Goal: Information Seeking & Learning: Learn about a topic

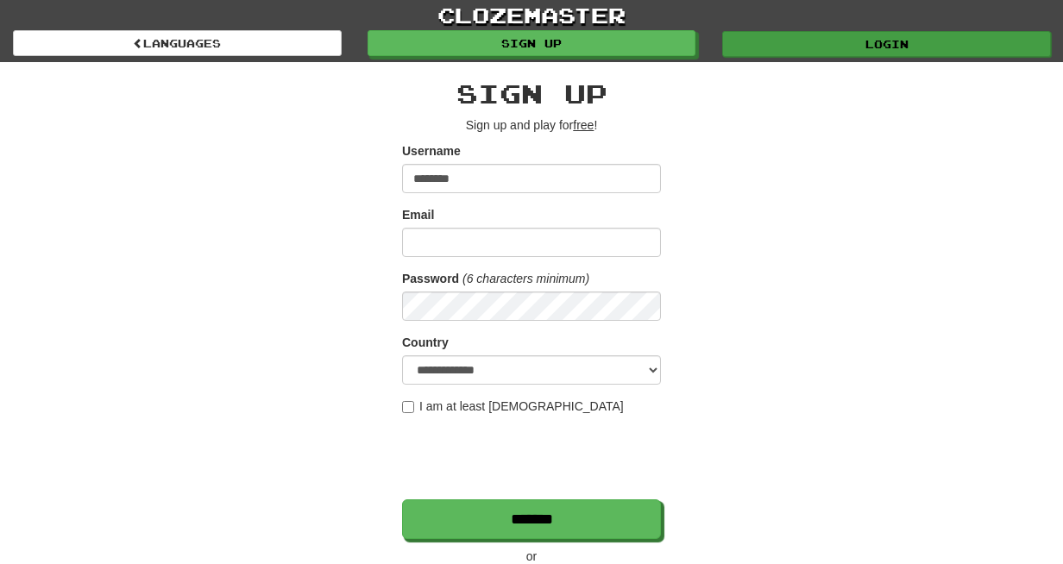
type input "********"
click at [796, 52] on link "Login" at bounding box center [886, 44] width 329 height 26
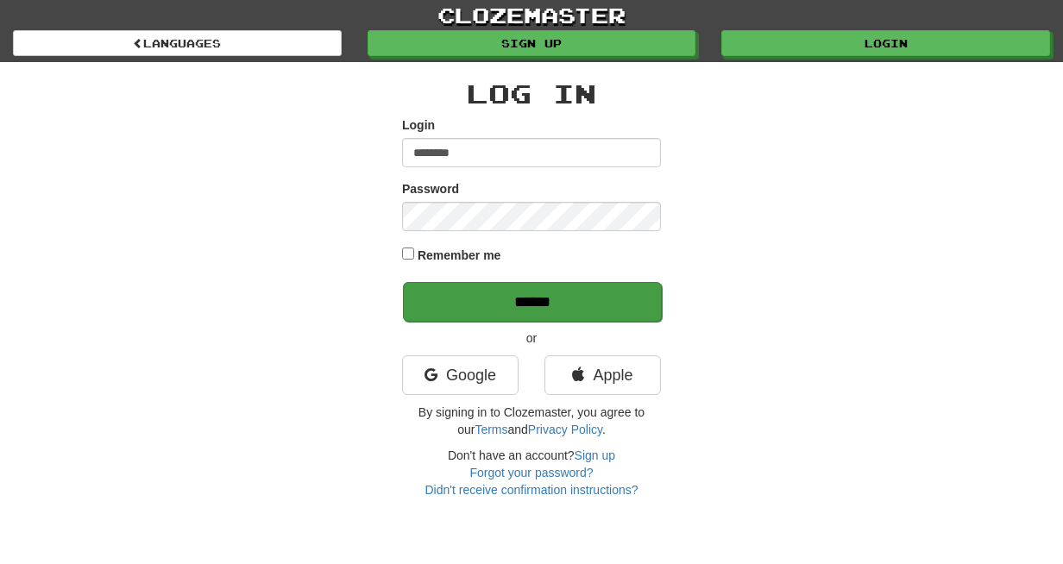
type input "********"
click at [579, 307] on input "******" at bounding box center [532, 302] width 259 height 40
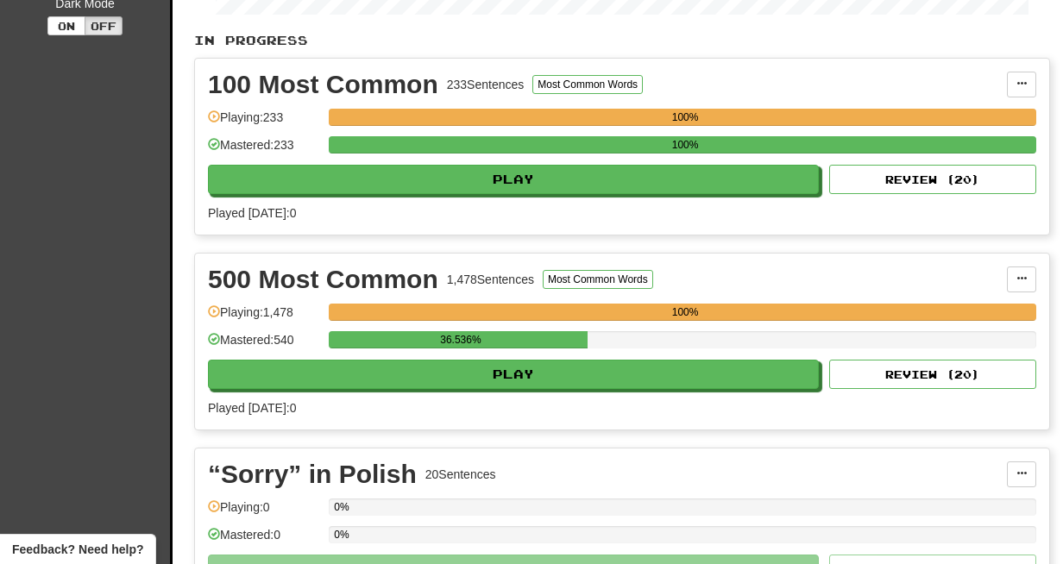
scroll to position [376, 0]
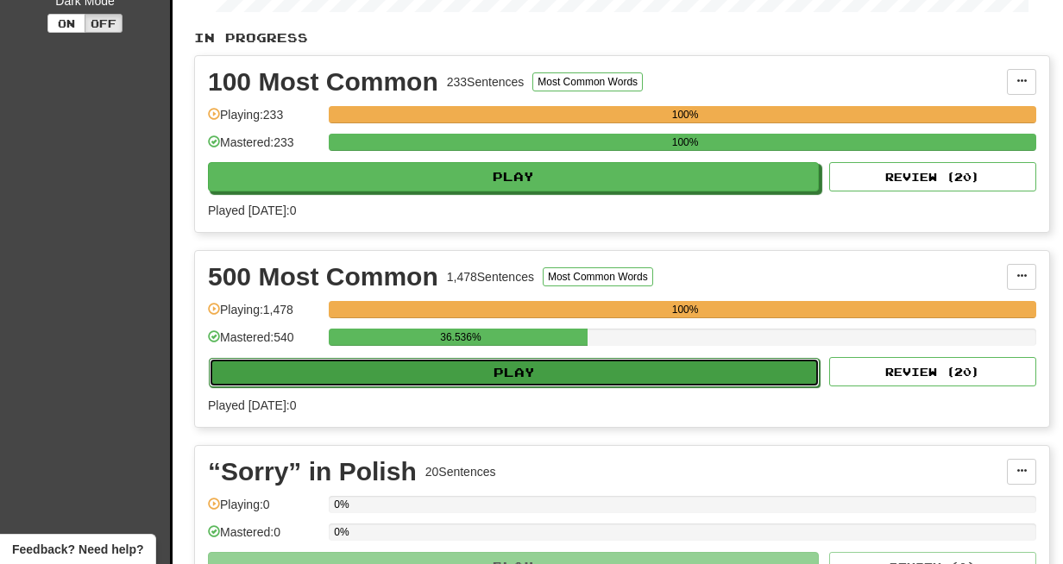
click at [538, 387] on button "Play" at bounding box center [514, 372] width 611 height 29
select select "**"
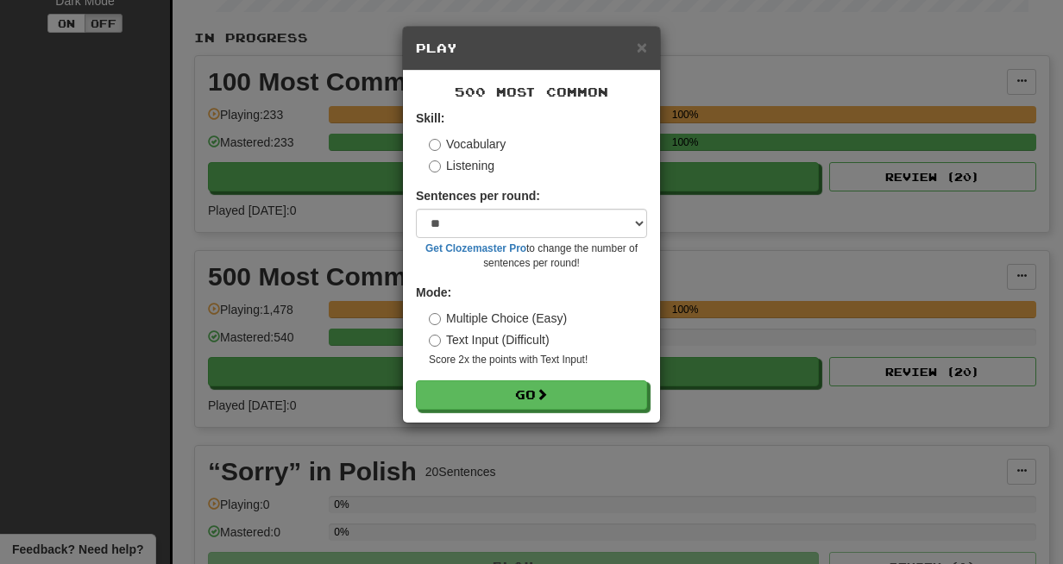
click at [454, 163] on label "Listening" at bounding box center [462, 165] width 66 height 17
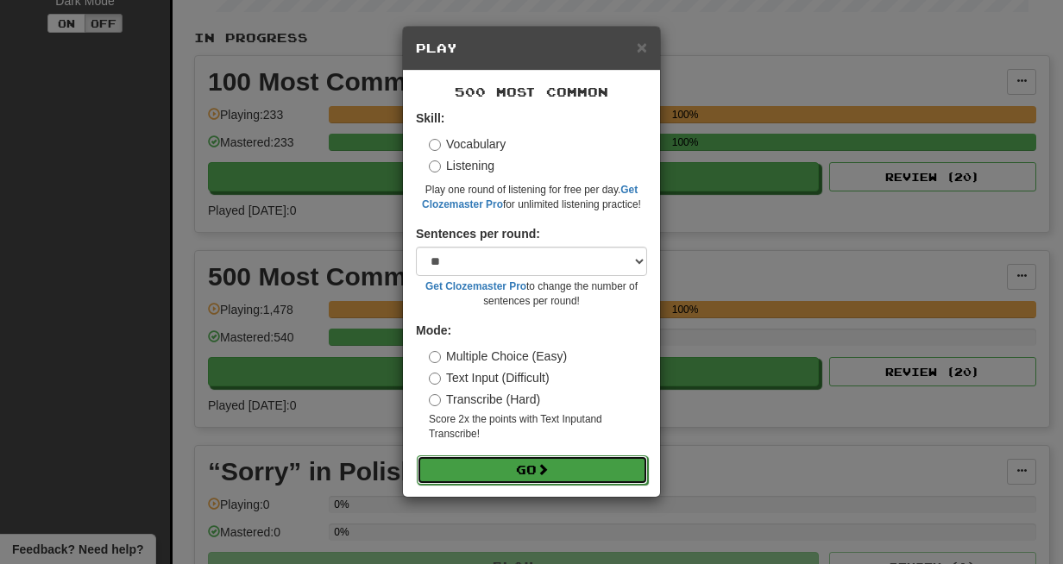
click at [535, 477] on button "Go" at bounding box center [532, 470] width 231 height 29
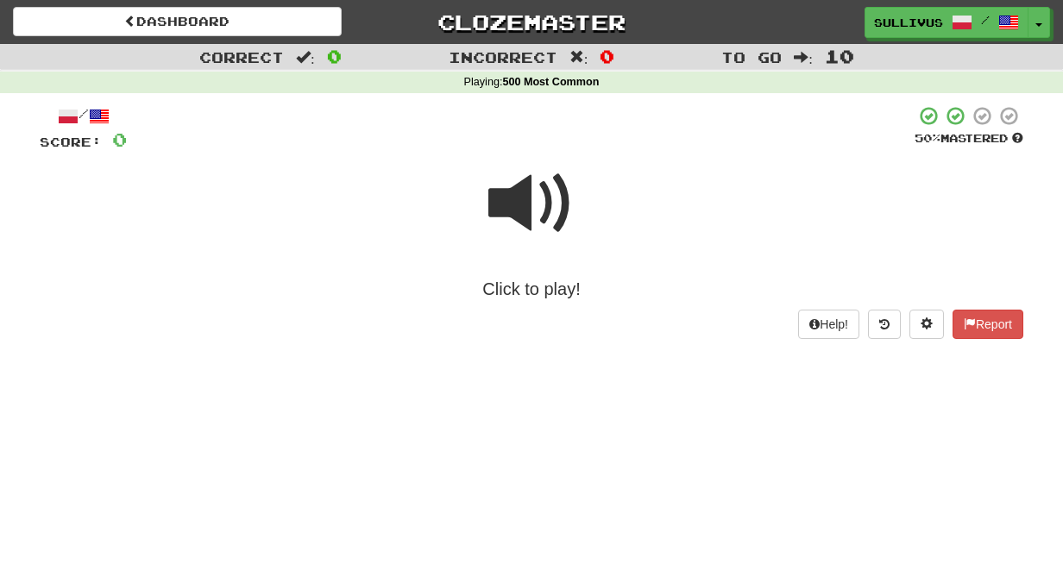
click at [520, 206] on span at bounding box center [531, 203] width 86 height 86
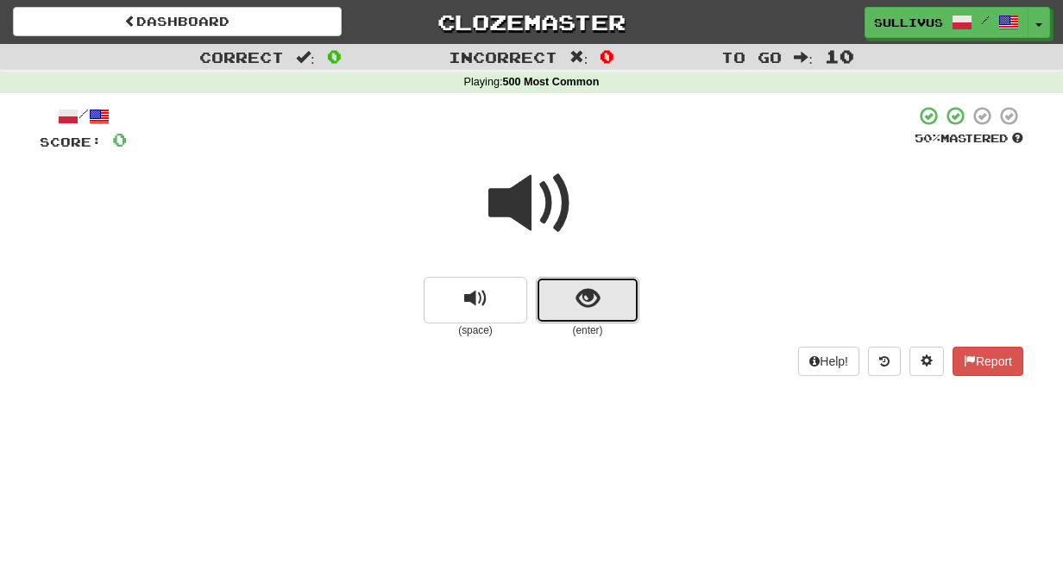
click at [599, 321] on button "show sentence" at bounding box center [588, 300] width 104 height 47
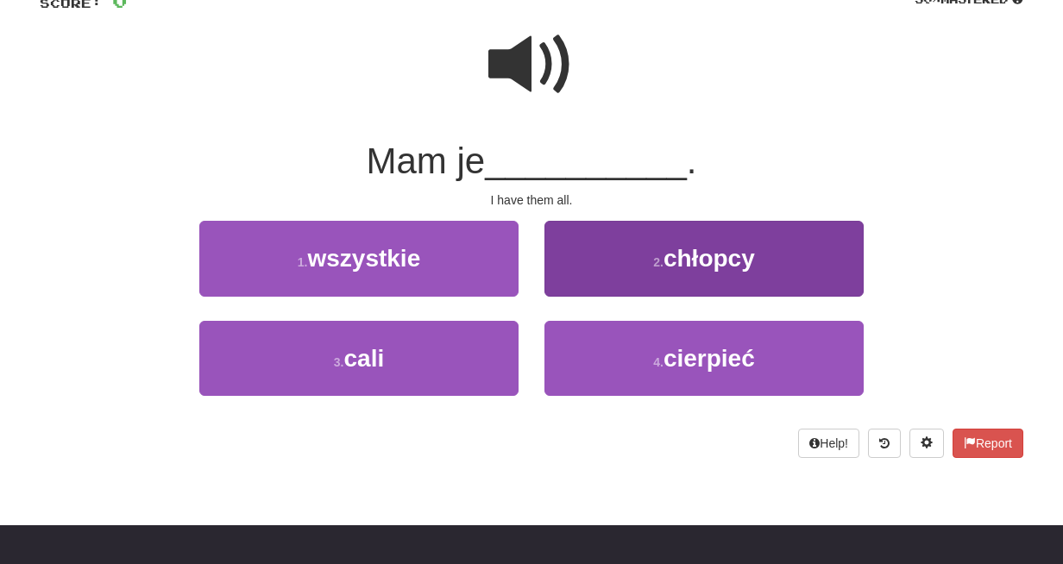
scroll to position [140, 0]
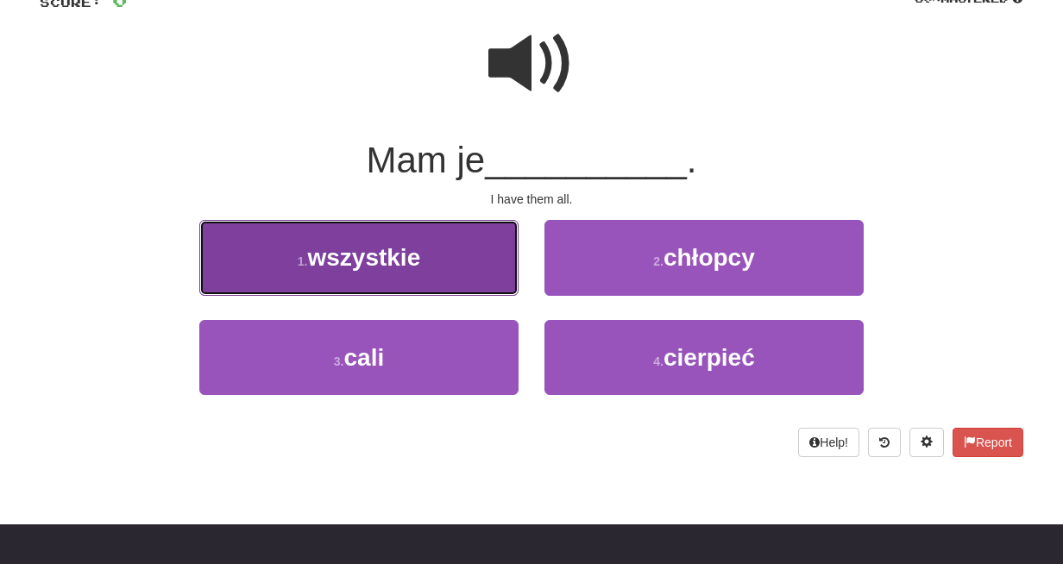
click at [441, 292] on button "1 . wszystkie" at bounding box center [358, 257] width 319 height 75
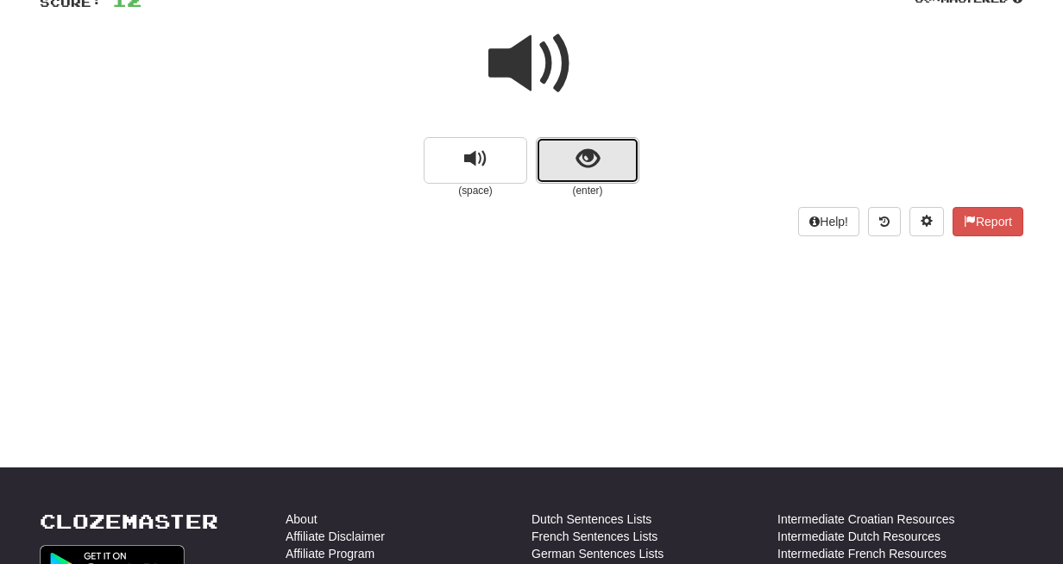
click at [581, 157] on span "show sentence" at bounding box center [587, 159] width 23 height 23
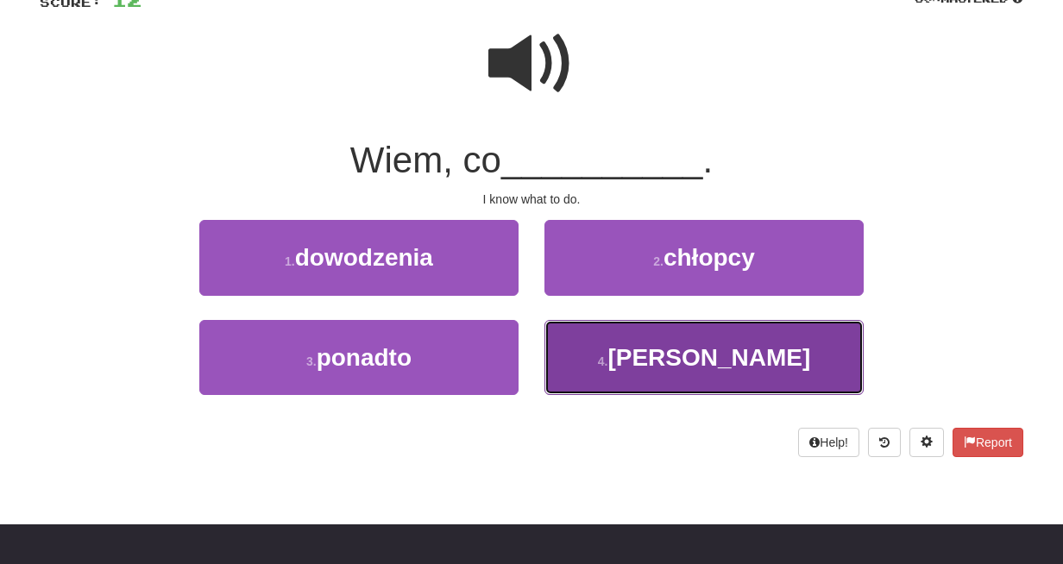
click at [580, 363] on button "4 . robić" at bounding box center [703, 357] width 319 height 75
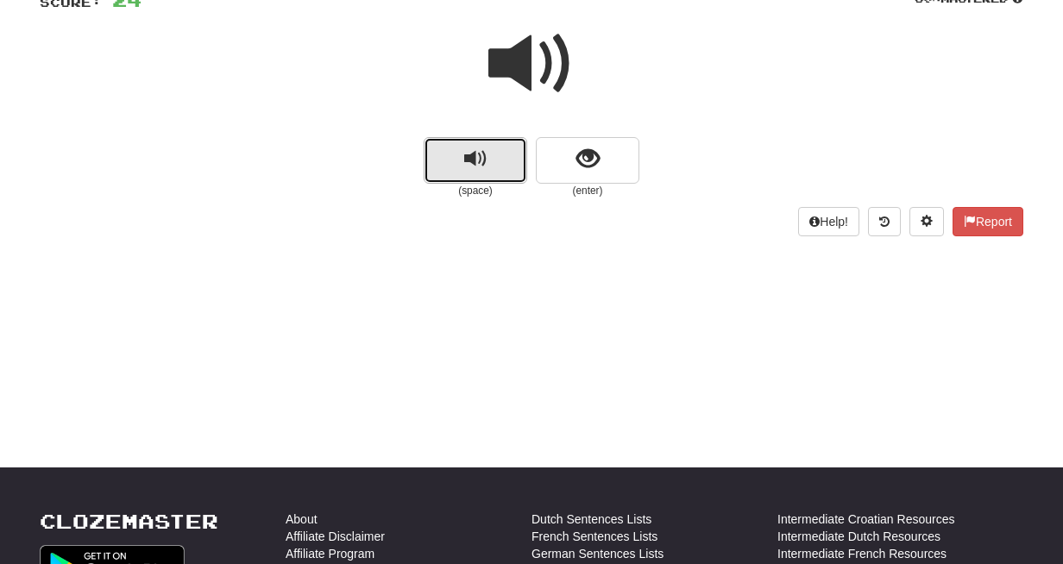
click at [496, 161] on button "replay audio" at bounding box center [476, 160] width 104 height 47
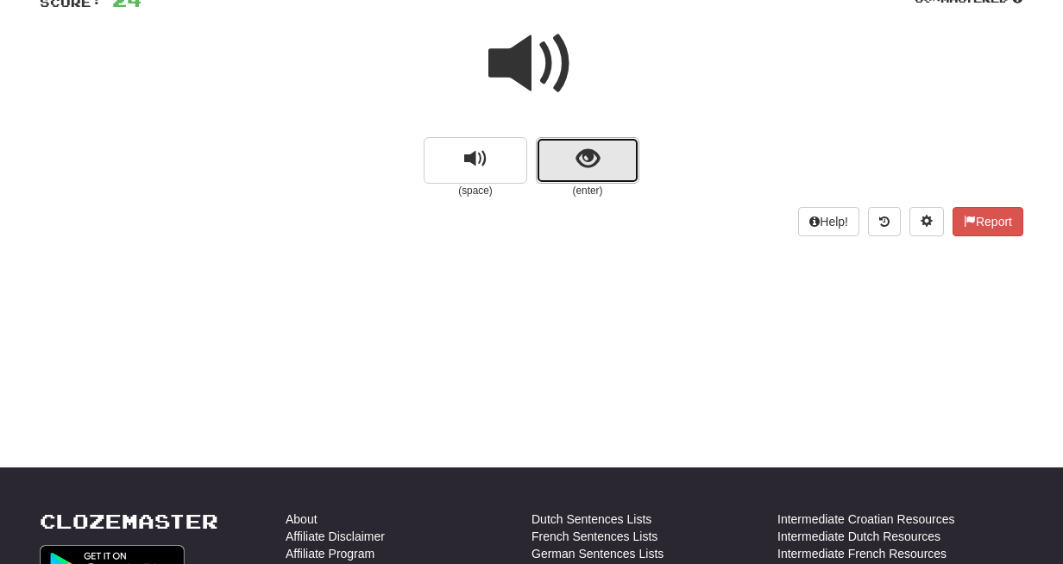
click at [565, 173] on button "show sentence" at bounding box center [588, 160] width 104 height 47
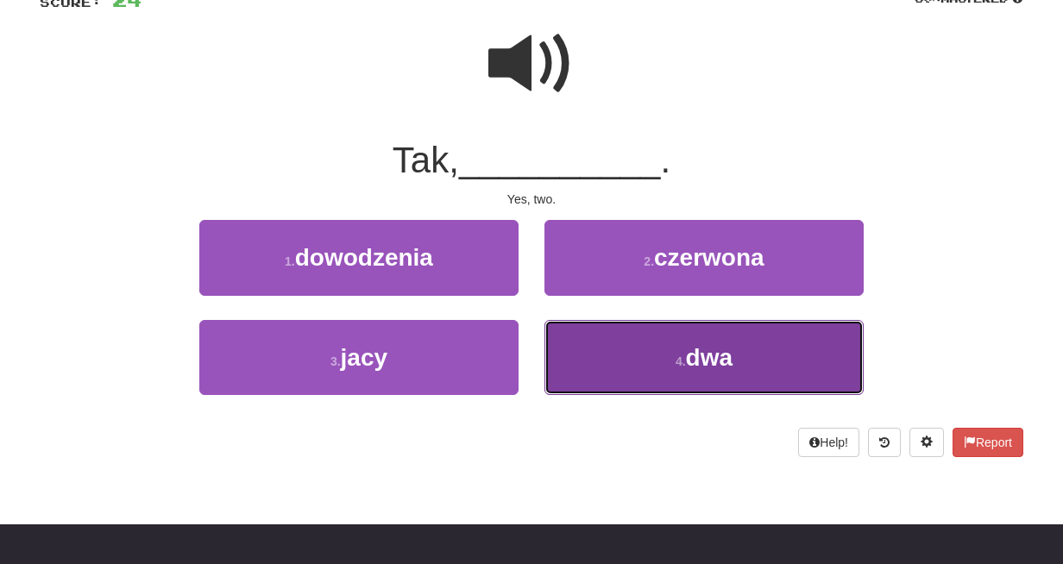
click at [574, 350] on button "4 . dwa" at bounding box center [703, 357] width 319 height 75
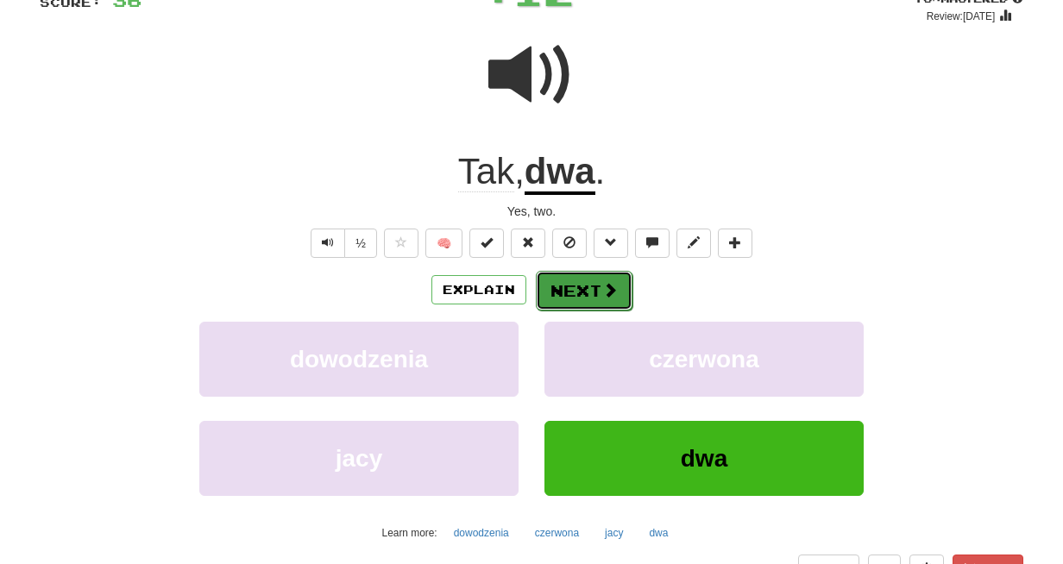
click at [591, 296] on button "Next" at bounding box center [584, 291] width 97 height 40
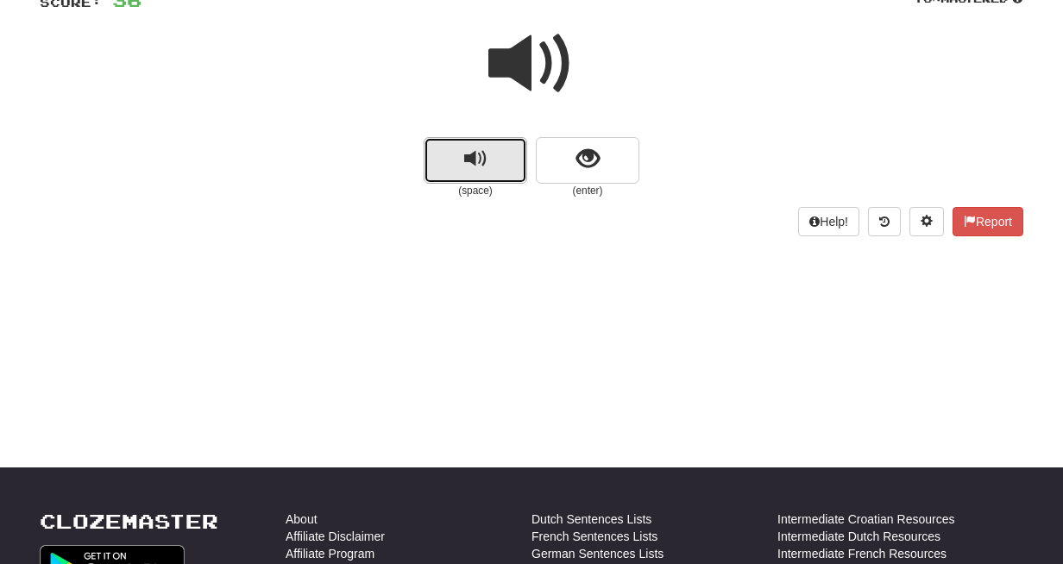
click at [469, 152] on span "replay audio" at bounding box center [475, 159] width 23 height 23
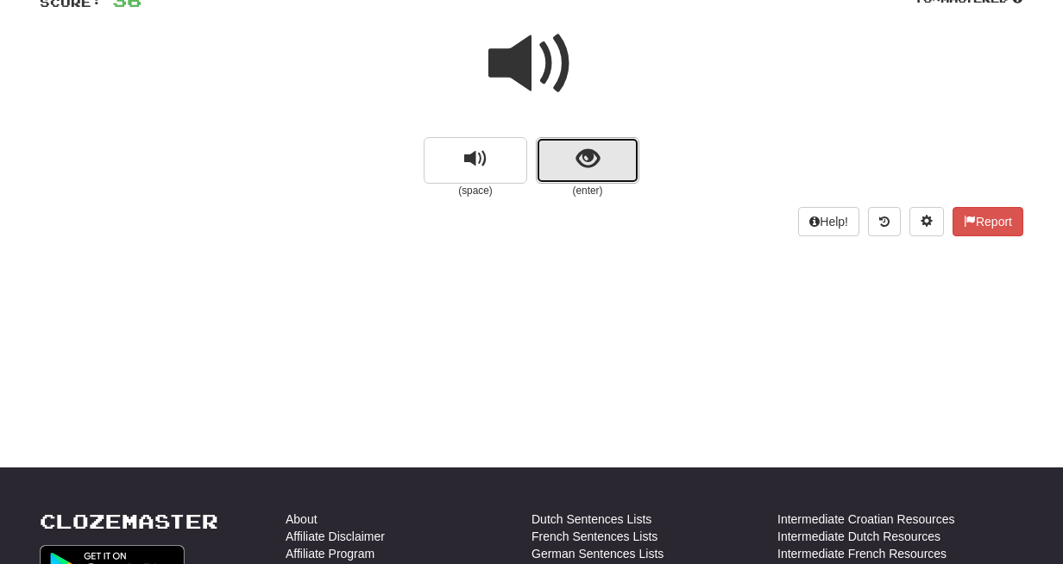
click at [561, 168] on button "show sentence" at bounding box center [588, 160] width 104 height 47
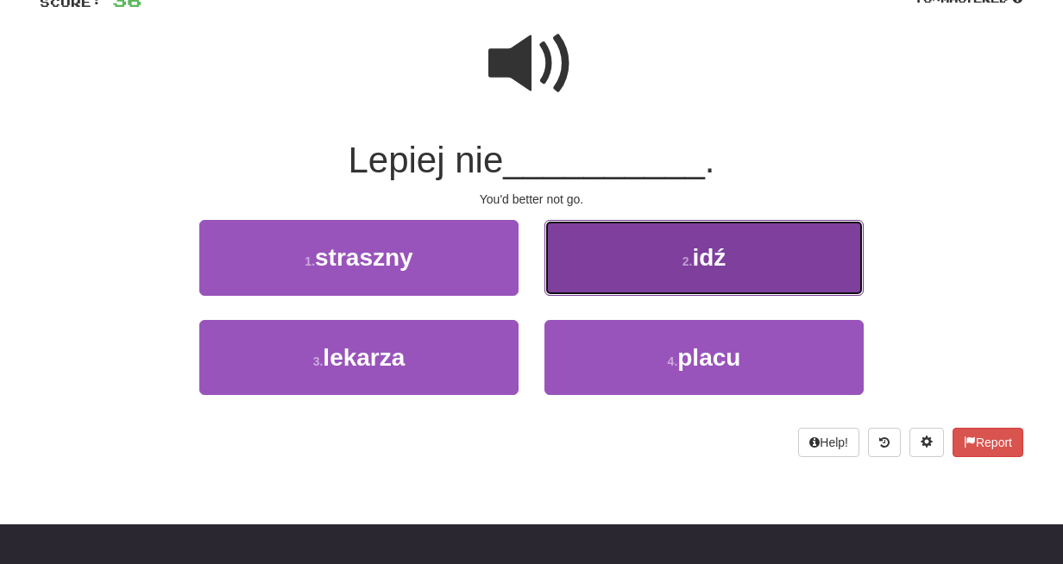
click at [609, 245] on button "2 . idź" at bounding box center [703, 257] width 319 height 75
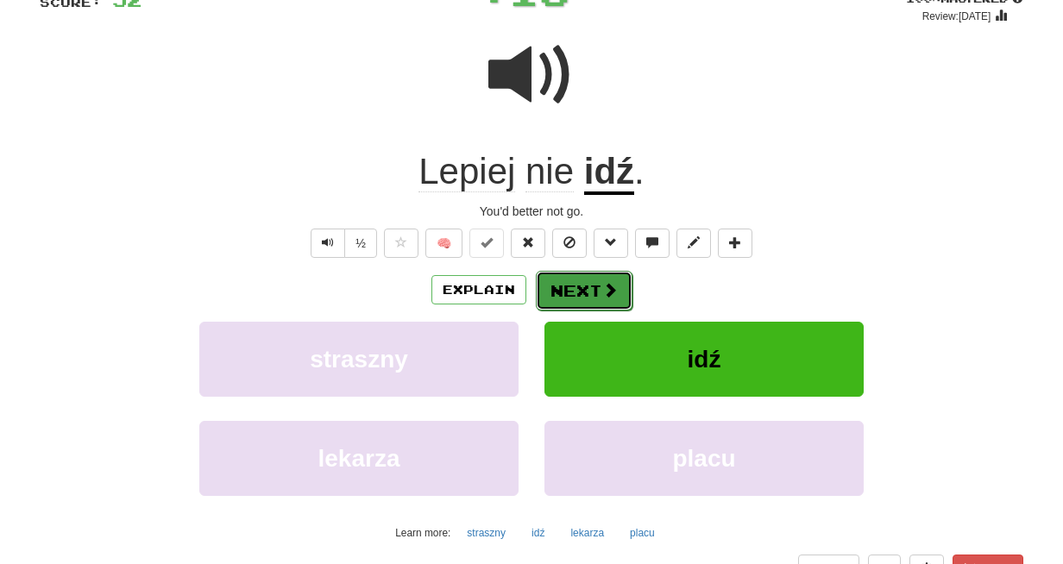
click at [586, 289] on button "Next" at bounding box center [584, 291] width 97 height 40
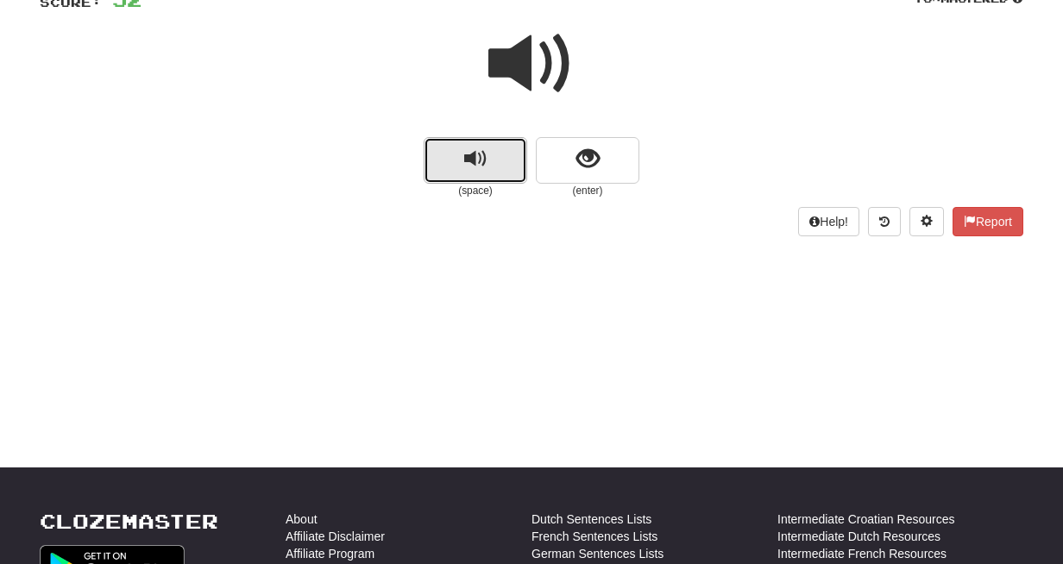
click at [493, 160] on button "replay audio" at bounding box center [476, 160] width 104 height 47
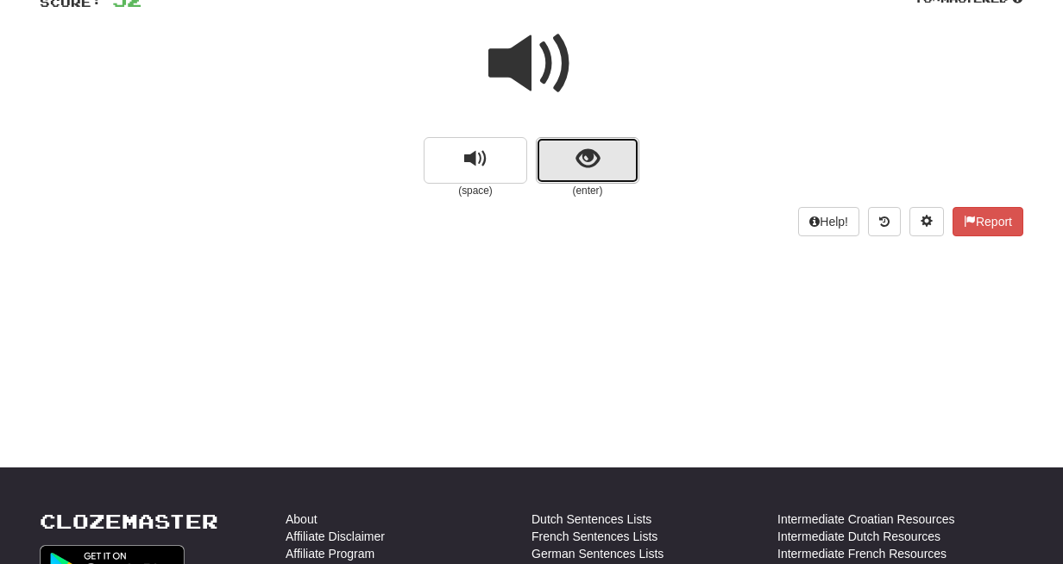
click at [575, 155] on button "show sentence" at bounding box center [588, 160] width 104 height 47
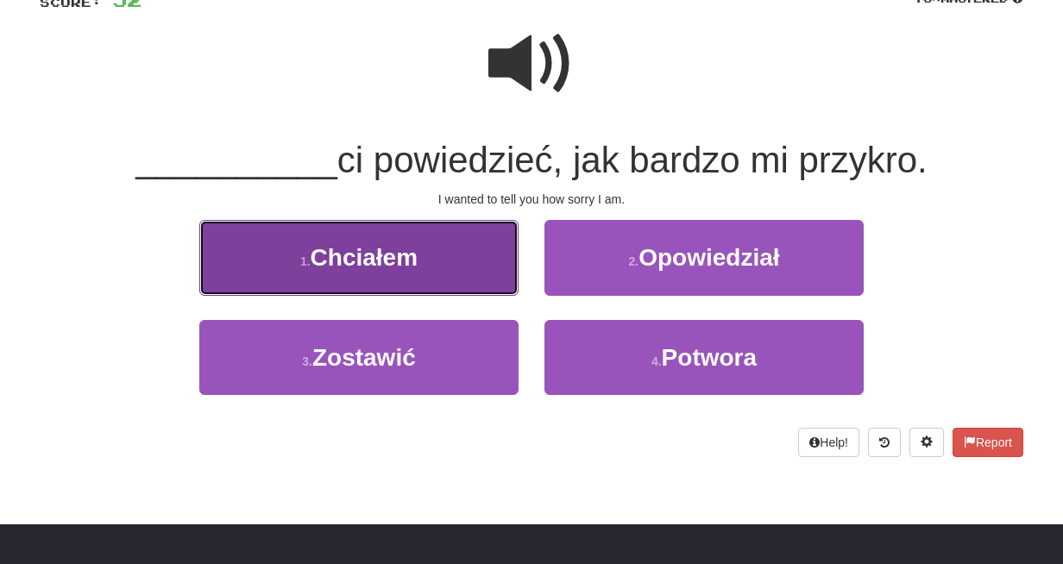
click at [468, 266] on button "1 . Chciałem" at bounding box center [358, 257] width 319 height 75
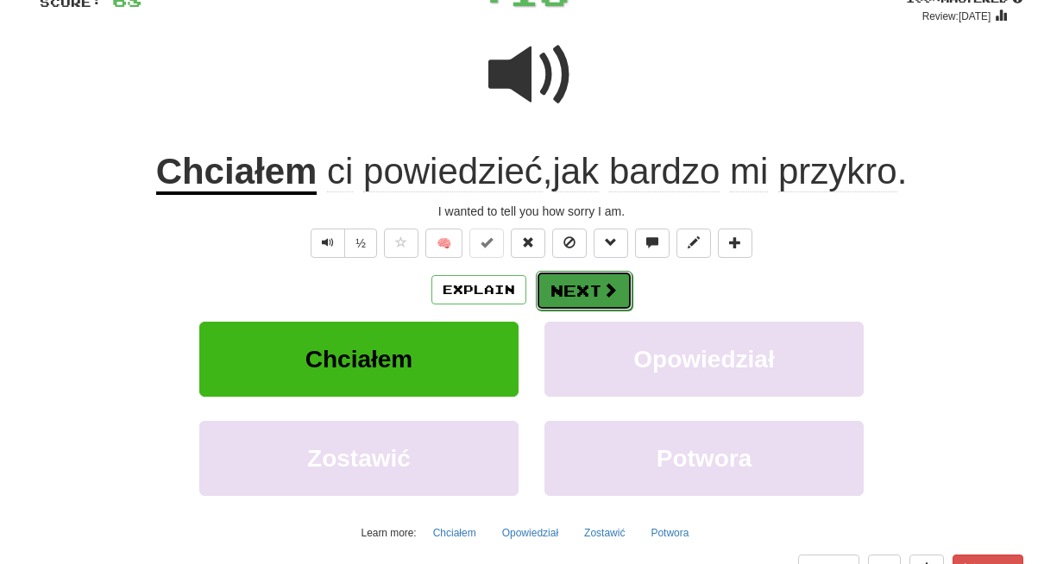
click at [538, 284] on button "Next" at bounding box center [584, 291] width 97 height 40
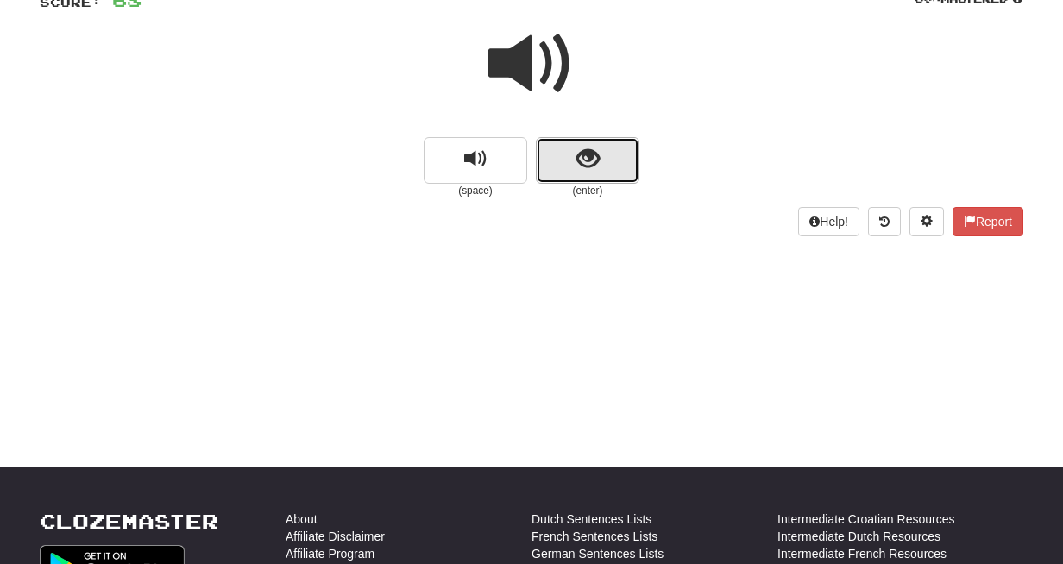
click at [574, 167] on button "show sentence" at bounding box center [588, 160] width 104 height 47
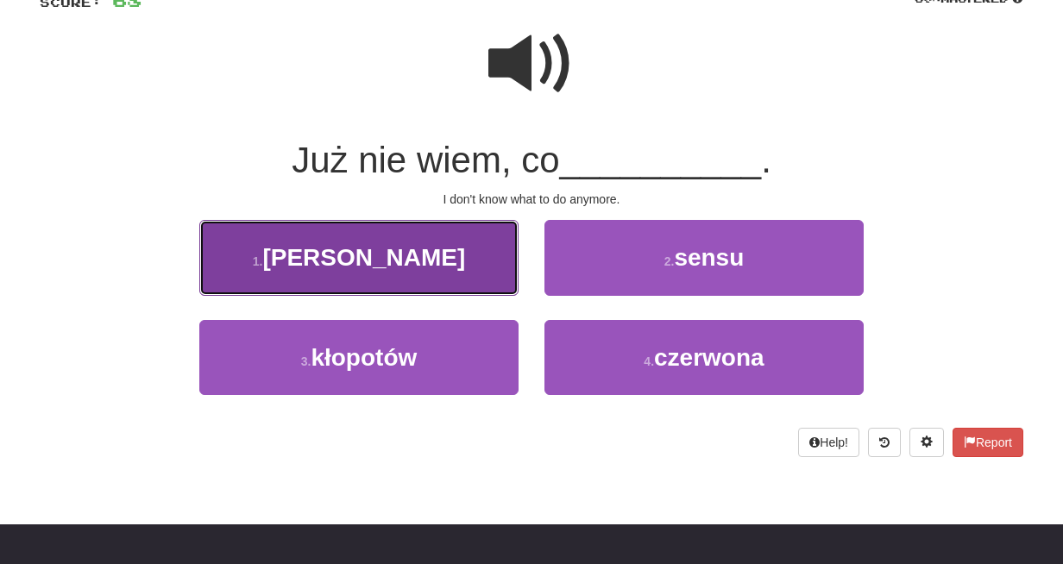
click at [488, 276] on button "1 . robić" at bounding box center [358, 257] width 319 height 75
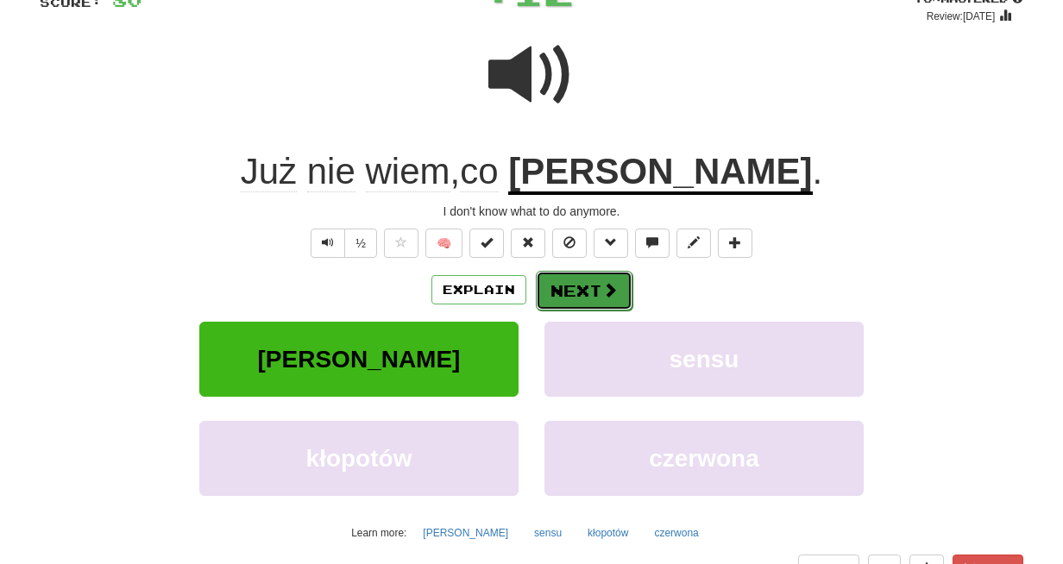
click at [590, 297] on button "Next" at bounding box center [584, 291] width 97 height 40
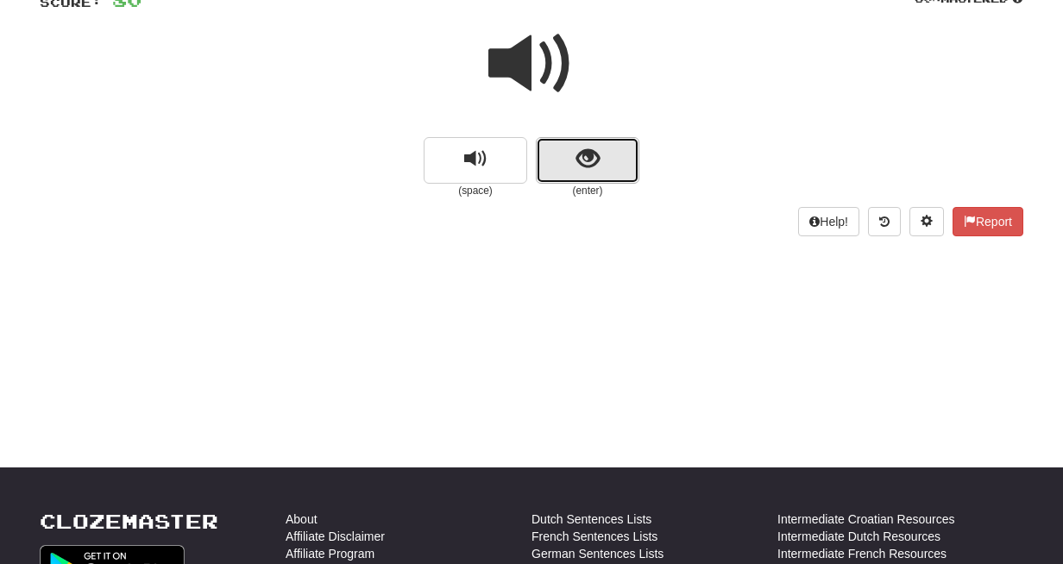
click at [565, 165] on button "show sentence" at bounding box center [588, 160] width 104 height 47
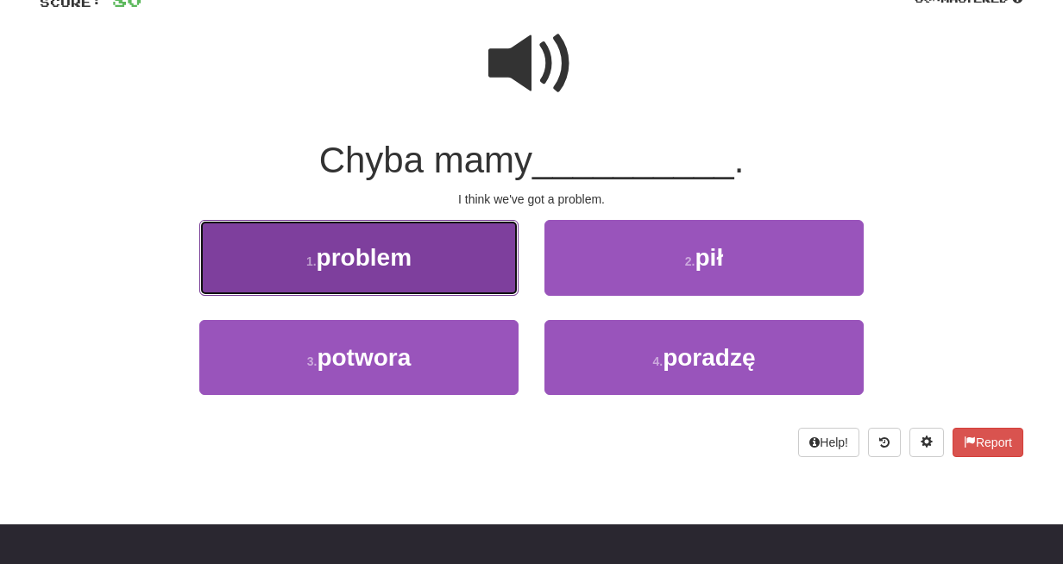
click at [474, 286] on button "1 . problem" at bounding box center [358, 257] width 319 height 75
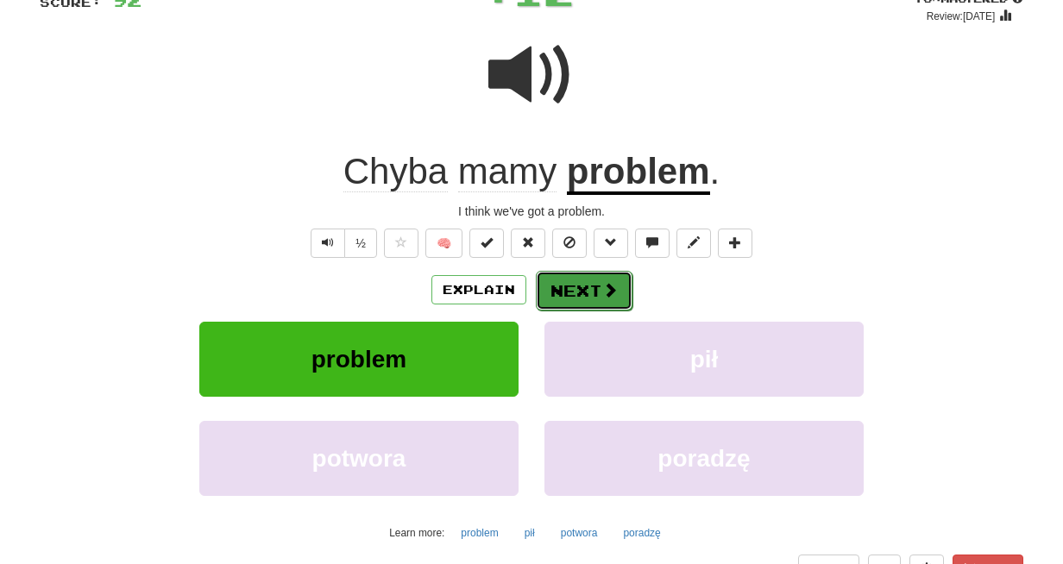
click at [602, 290] on span at bounding box center [610, 290] width 16 height 16
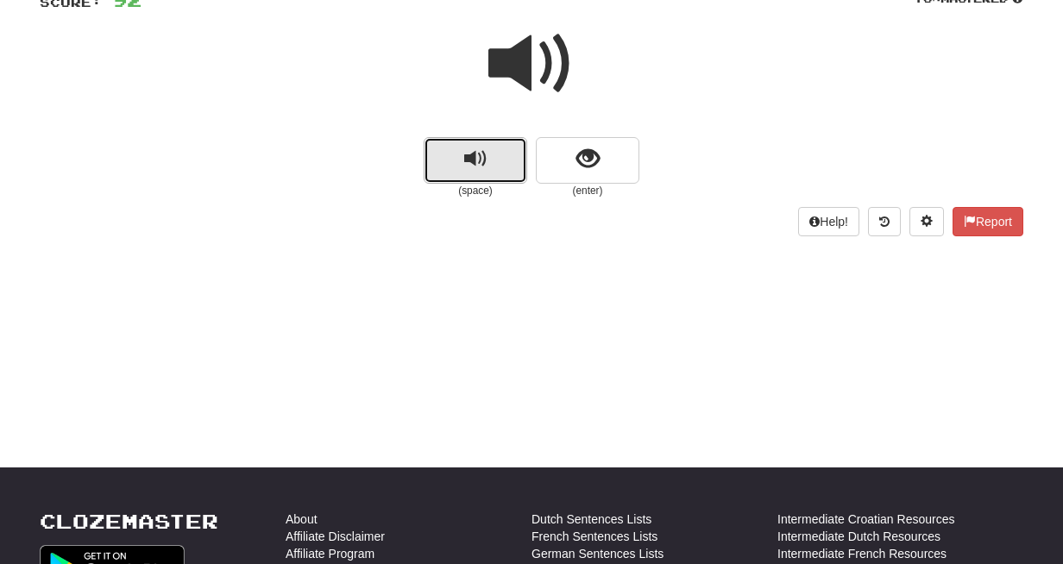
click at [490, 169] on button "replay audio" at bounding box center [476, 160] width 104 height 47
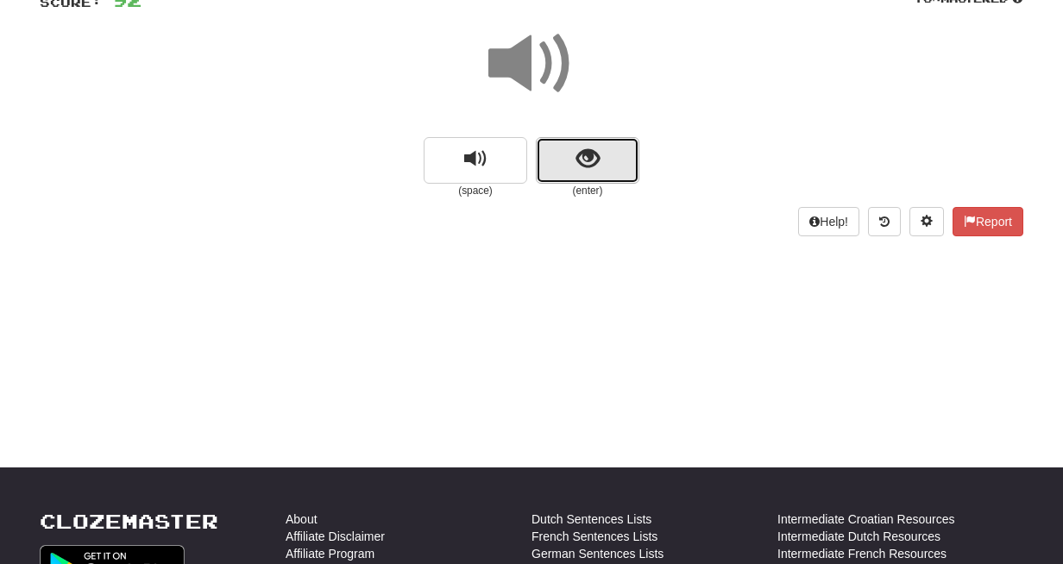
click at [582, 169] on span "show sentence" at bounding box center [587, 159] width 23 height 23
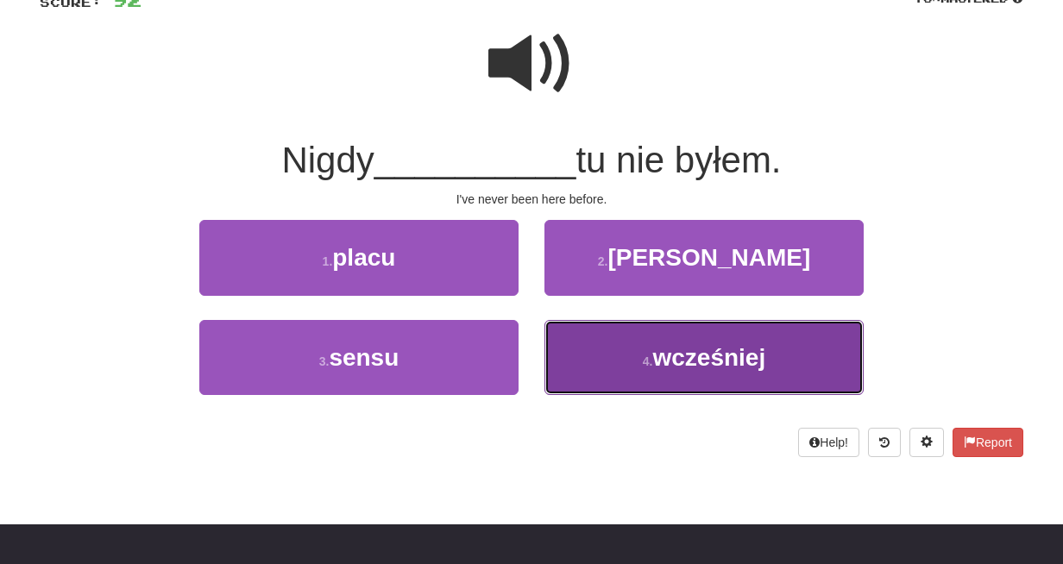
click at [582, 373] on button "4 . wcześniej" at bounding box center [703, 357] width 319 height 75
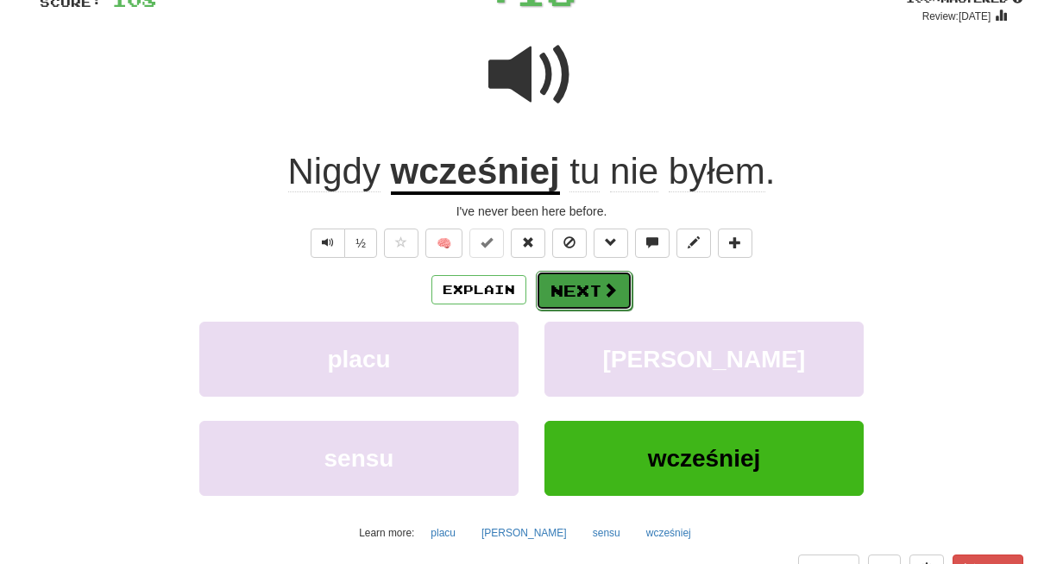
click at [574, 291] on button "Next" at bounding box center [584, 291] width 97 height 40
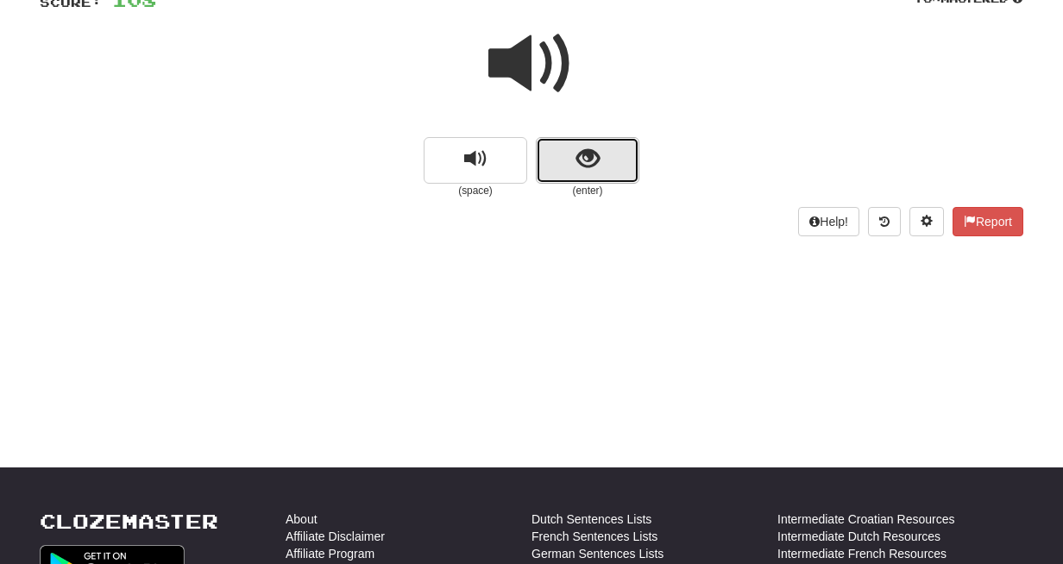
click at [588, 183] on button "show sentence" at bounding box center [588, 160] width 104 height 47
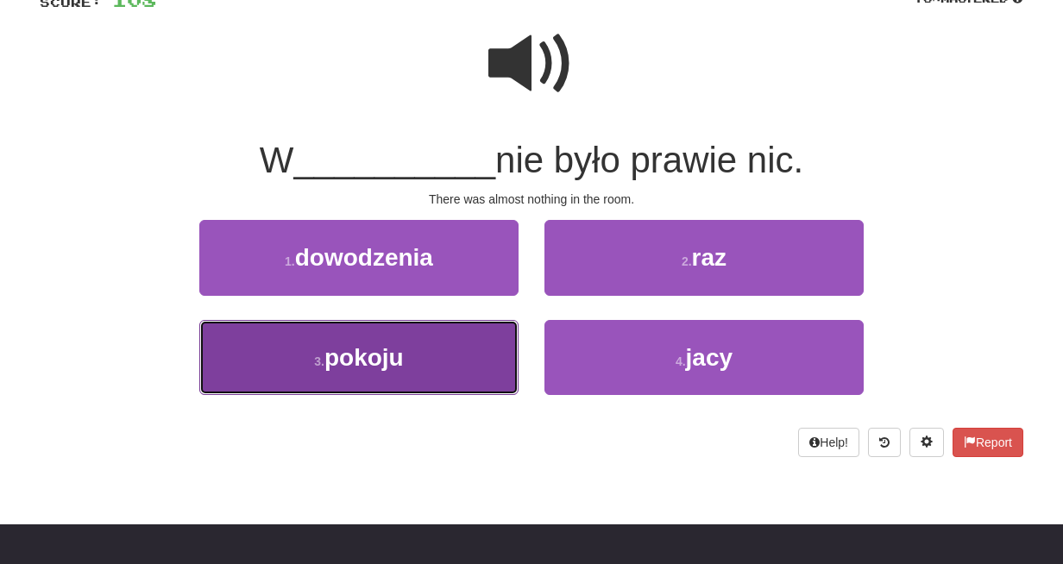
click at [502, 329] on button "3 . pokoju" at bounding box center [358, 357] width 319 height 75
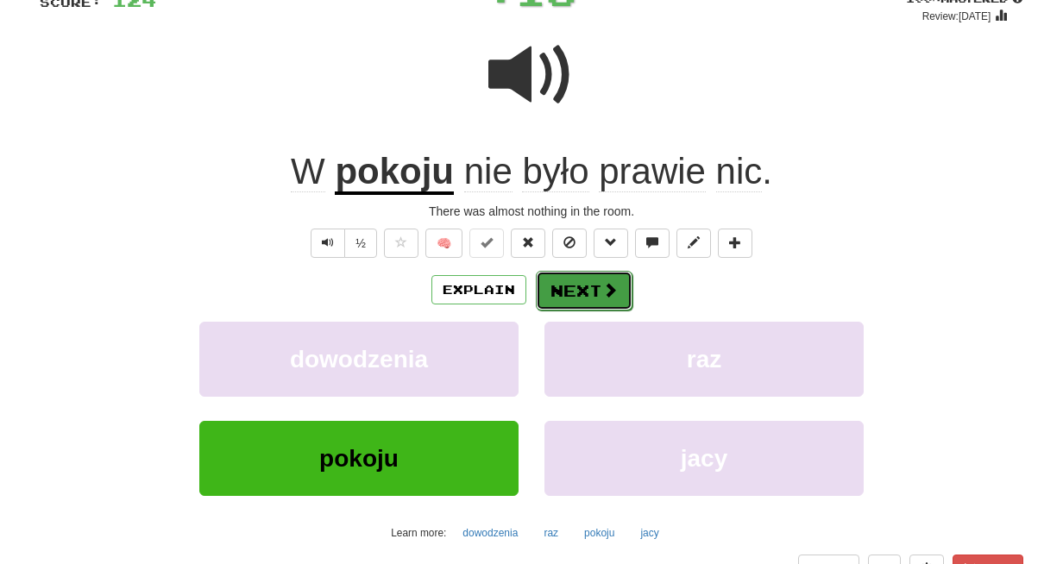
click at [597, 286] on button "Next" at bounding box center [584, 291] width 97 height 40
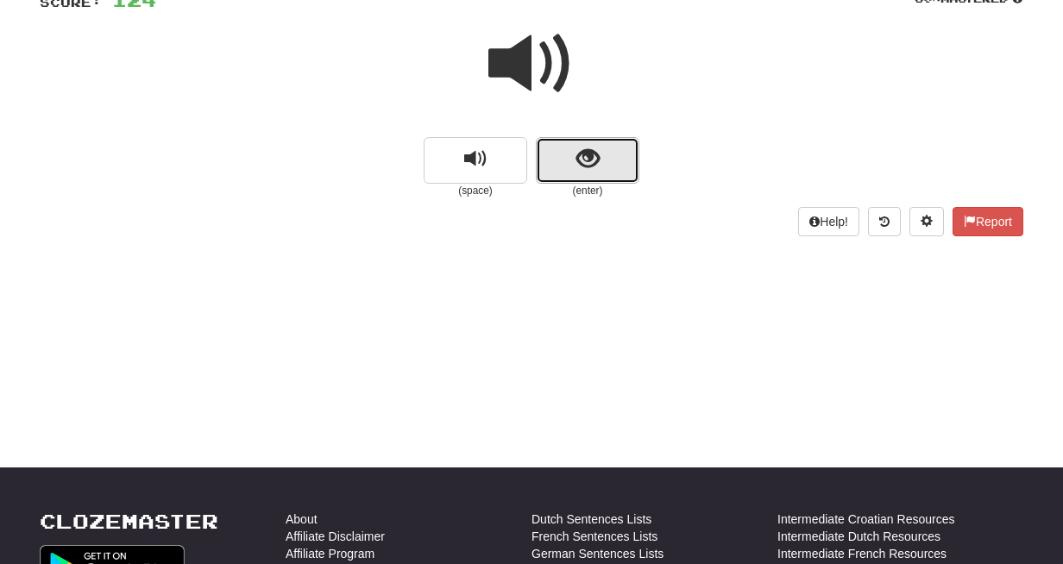
click at [592, 179] on button "show sentence" at bounding box center [588, 160] width 104 height 47
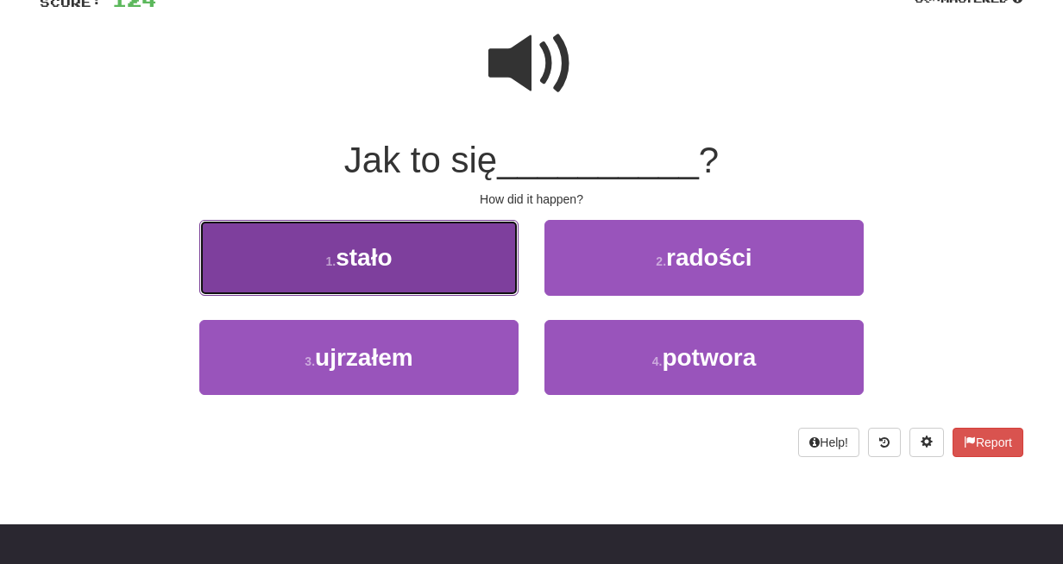
click at [496, 275] on button "1 . stało" at bounding box center [358, 257] width 319 height 75
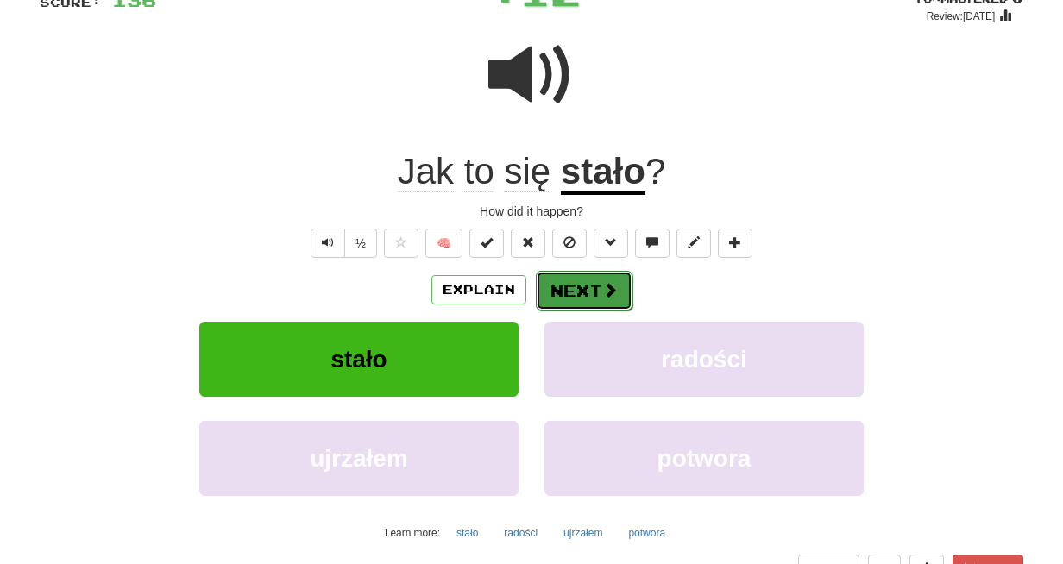
click at [595, 286] on button "Next" at bounding box center [584, 291] width 97 height 40
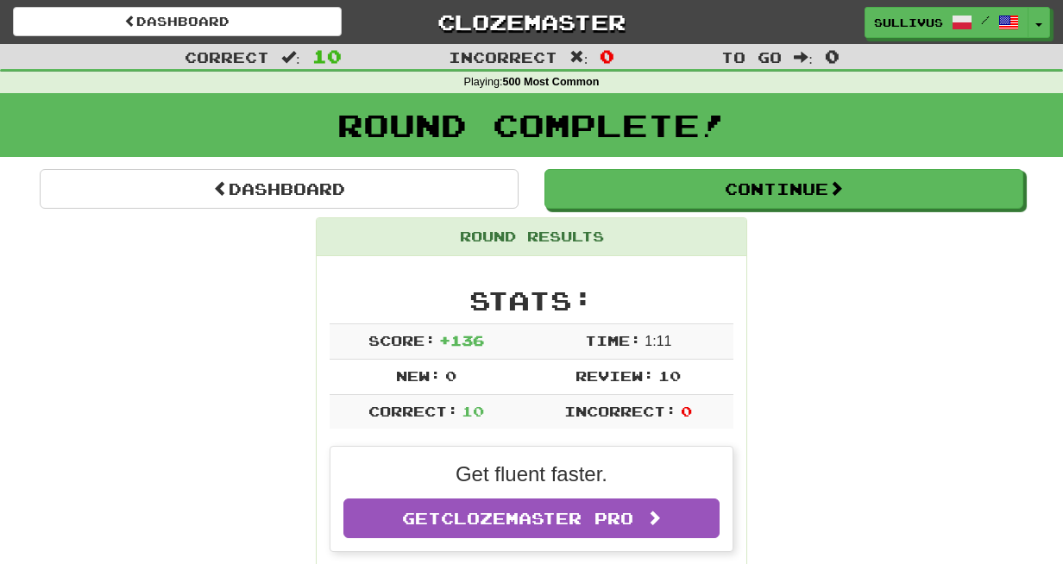
scroll to position [3, 0]
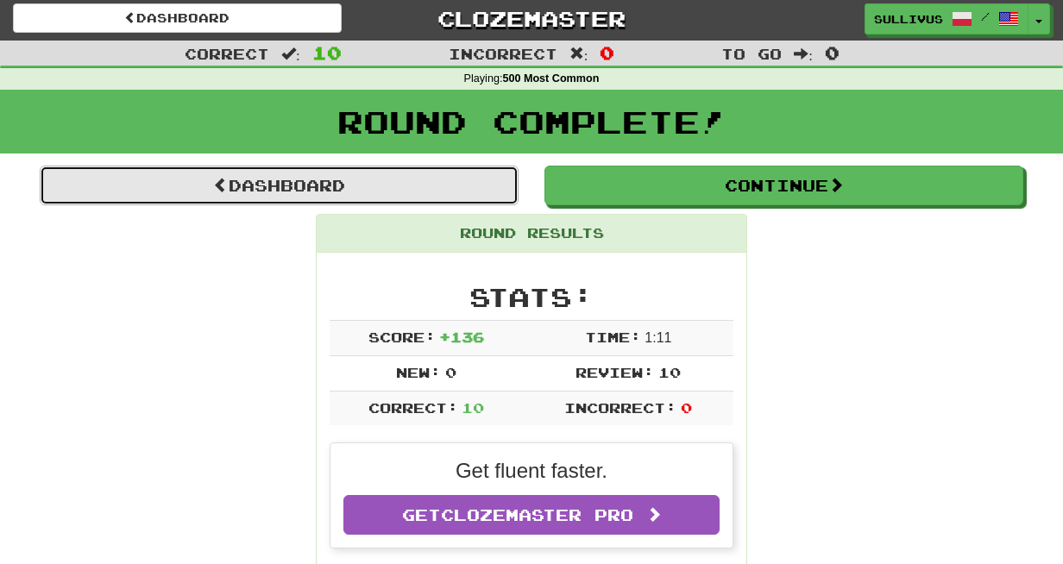
click at [395, 190] on link "Dashboard" at bounding box center [279, 186] width 479 height 40
